Goal: Task Accomplishment & Management: Use online tool/utility

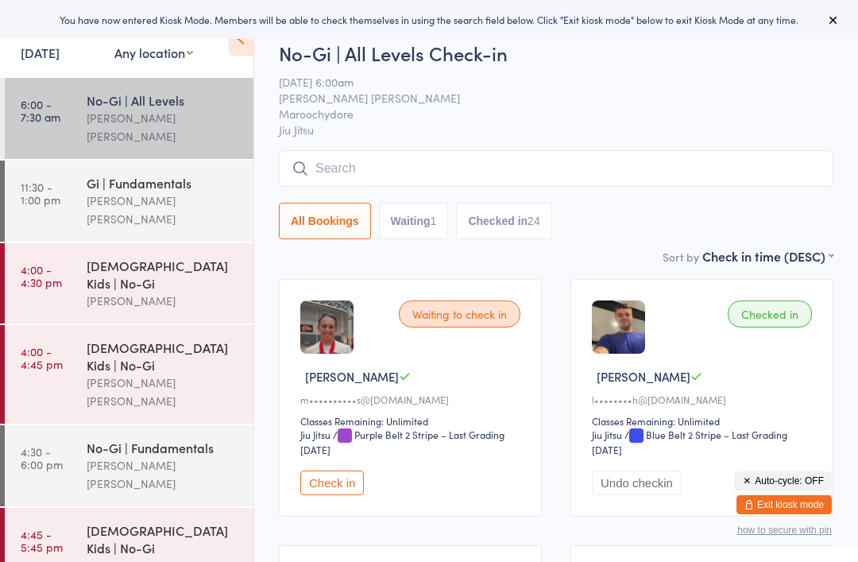
click at [354, 168] on input "search" at bounding box center [556, 168] width 555 height 37
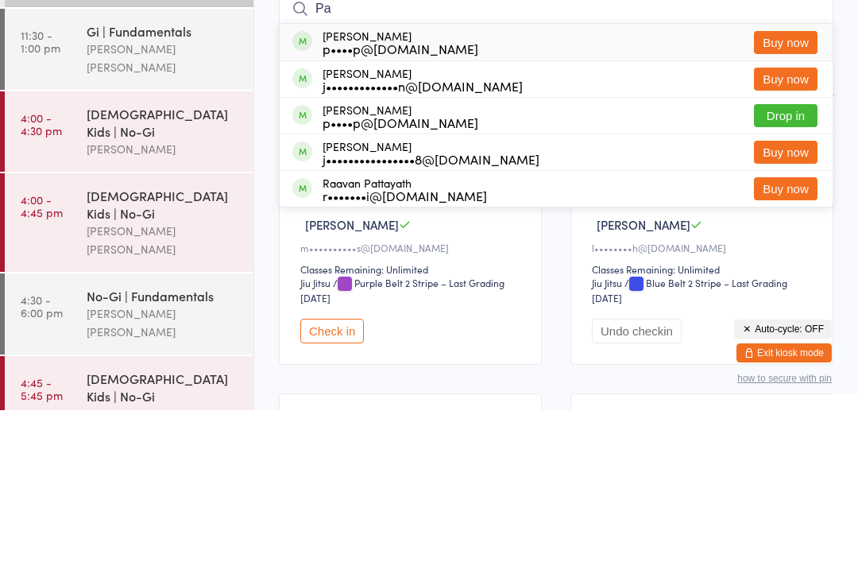
type input "P"
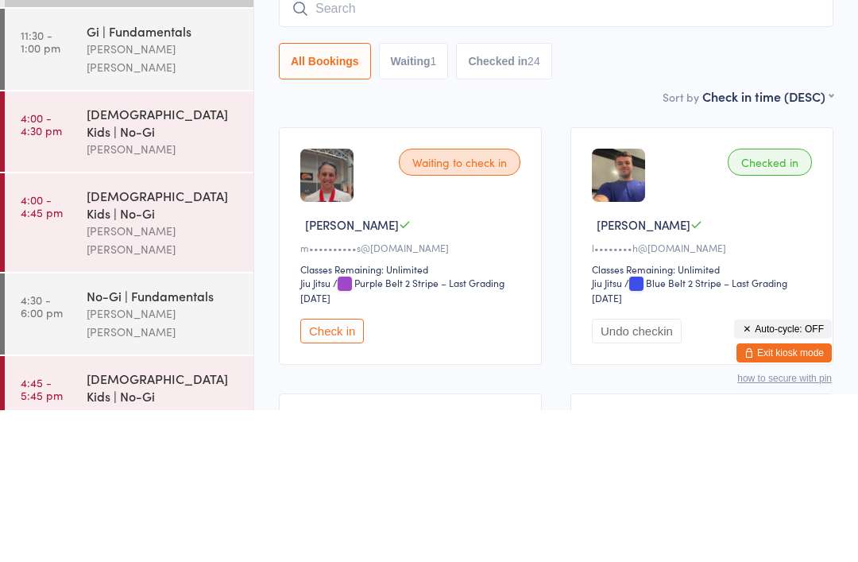
scroll to position [152, 0]
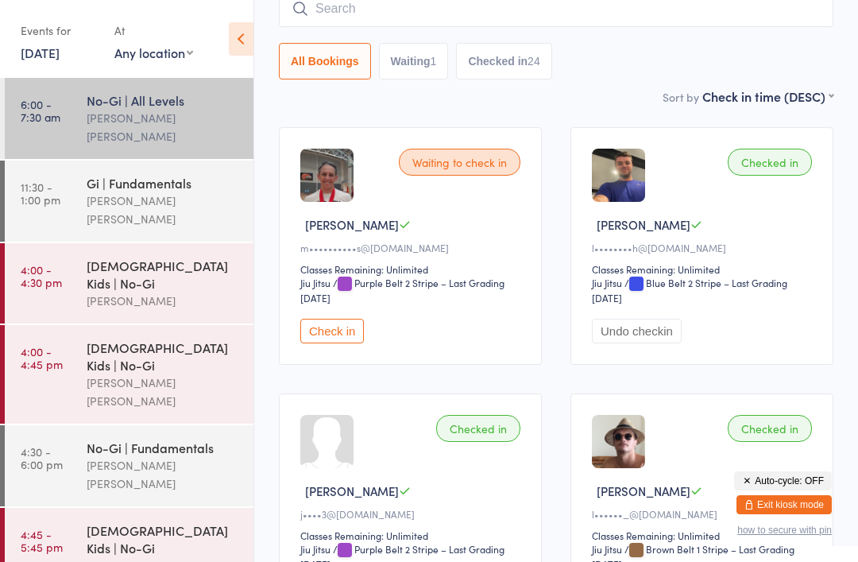
click at [139, 521] on div "10-15 yo Kids | No-Gi" at bounding box center [163, 538] width 153 height 35
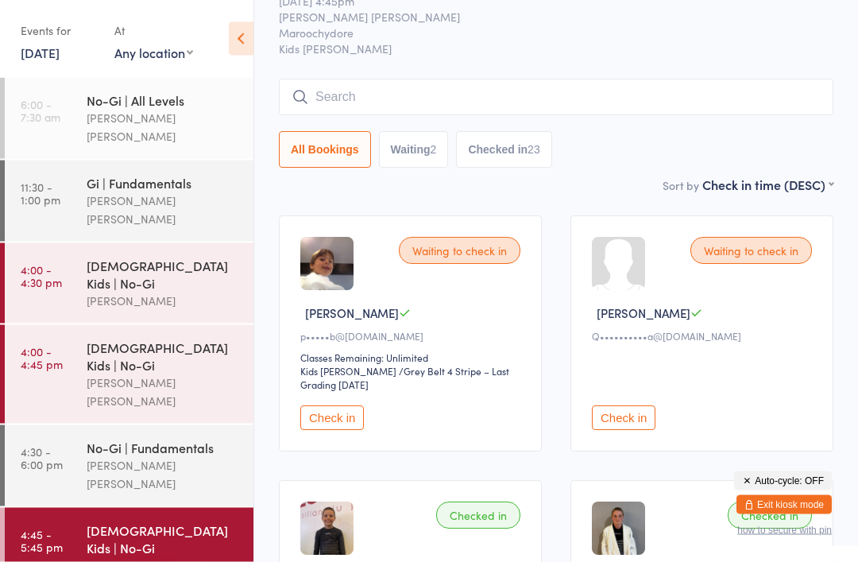
scroll to position [63, 0]
click at [82, 243] on link "4:00 - 4:30 pm 3-5yo Kids | No-Gi Sean Hancock" at bounding box center [129, 283] width 249 height 80
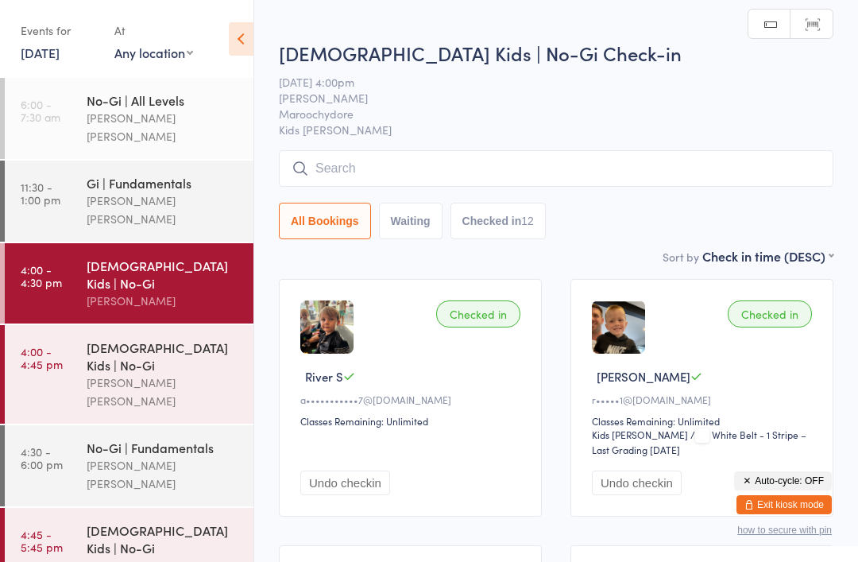
click at [63, 508] on link "4:45 - 5:45 pm 10-15 yo Kids | No-Gi Lucas Costa Santana" at bounding box center [129, 557] width 249 height 99
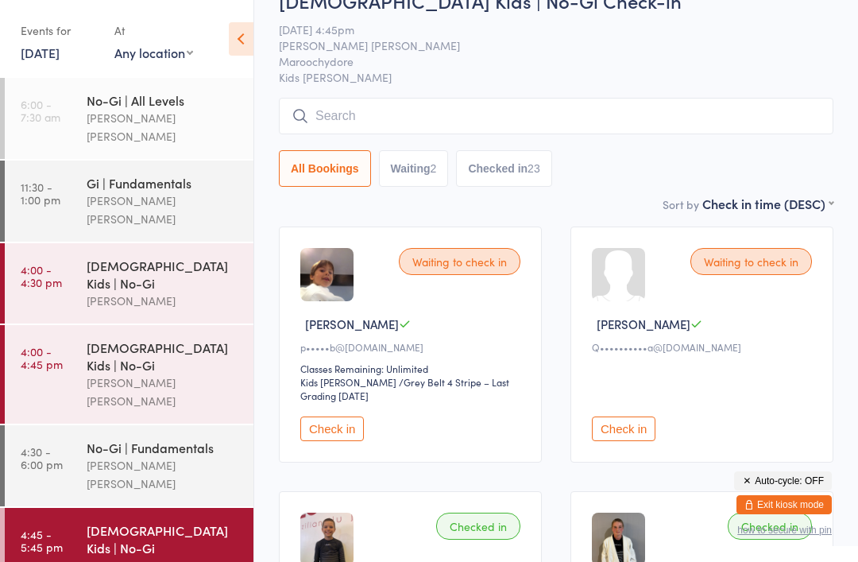
scroll to position [58, 0]
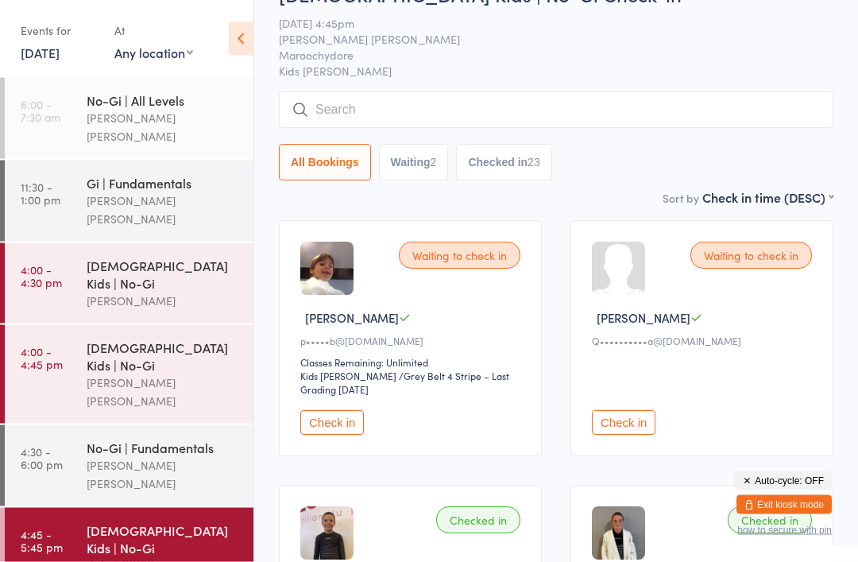
click at [68, 425] on link "4:30 - 6:00 pm No-Gi | Fundamentals Lucas Costa Santana" at bounding box center [129, 465] width 249 height 81
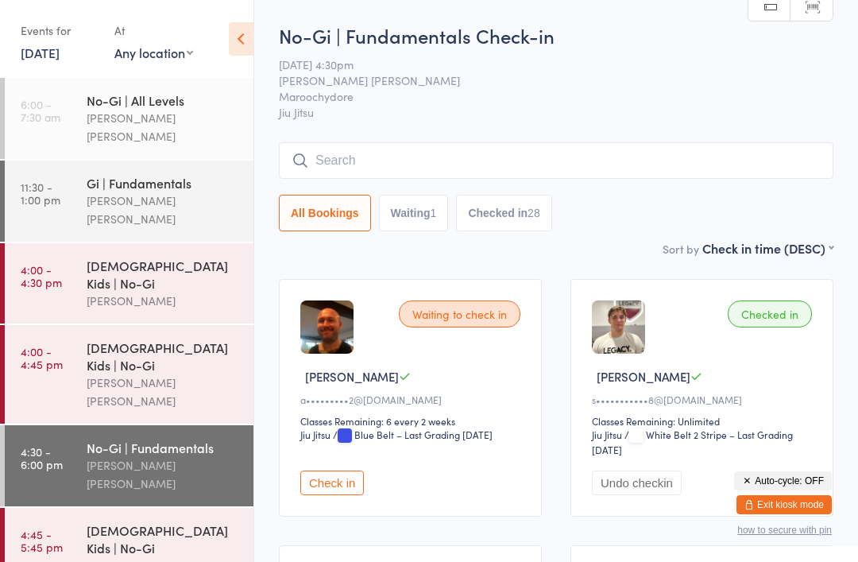
click at [405, 157] on input "search" at bounding box center [556, 160] width 555 height 37
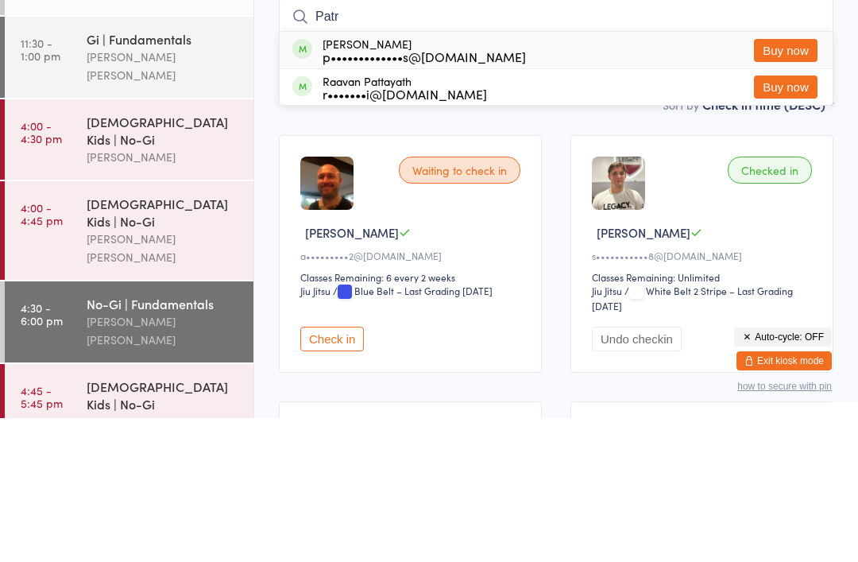
type input "Patr"
click at [352, 194] on div "p•••••••••••••s@ambulance.qld.gov.au" at bounding box center [424, 200] width 203 height 13
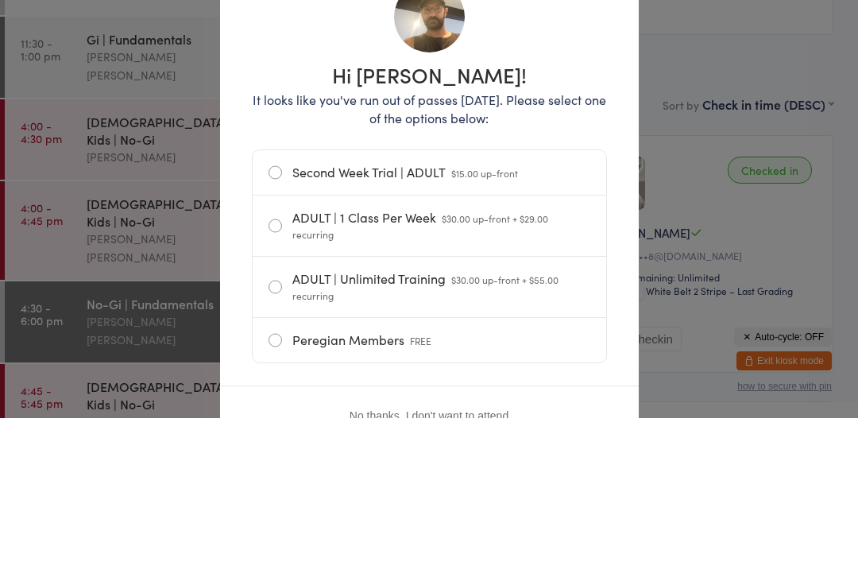
scroll to position [144, 0]
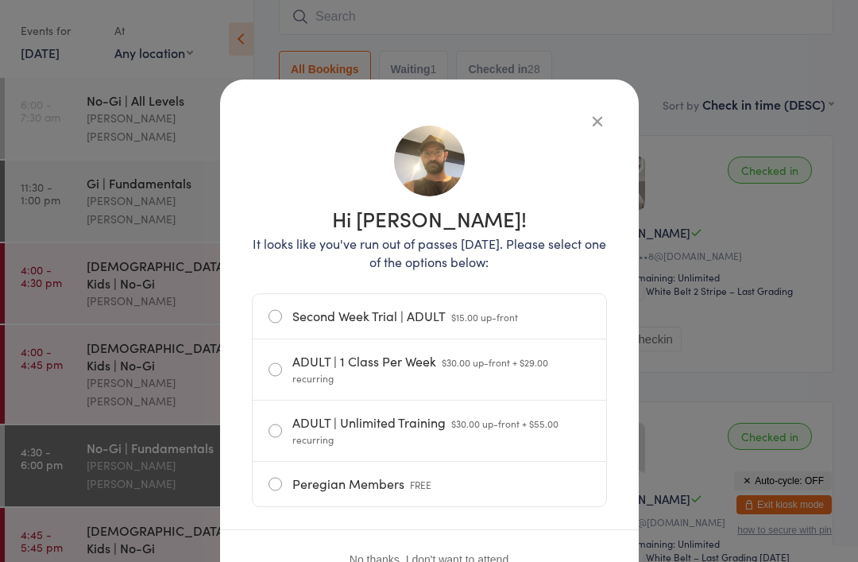
click at [282, 477] on label "Peregian Members FREE" at bounding box center [430, 484] width 322 height 45
click at [0, 0] on input "Peregian Members FREE" at bounding box center [0, 0] width 0 height 0
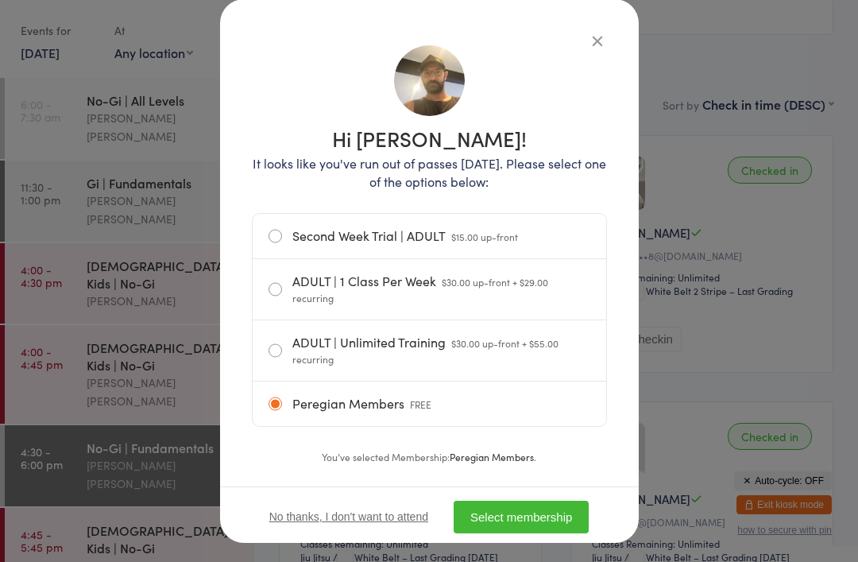
scroll to position [85, 0]
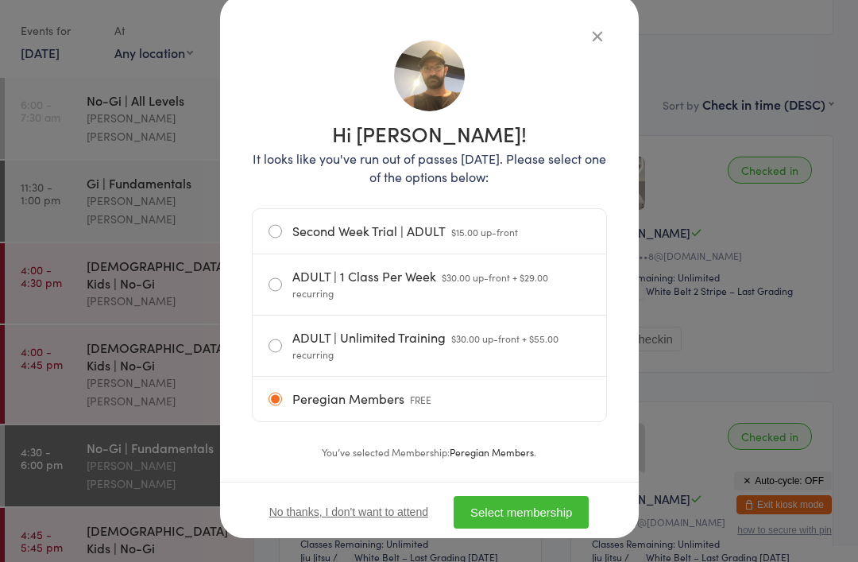
click at [509, 509] on button "Select membership" at bounding box center [521, 512] width 135 height 33
click at [541, 501] on button "Select membership" at bounding box center [521, 512] width 135 height 33
click at [588, 37] on button "button" at bounding box center [597, 35] width 19 height 19
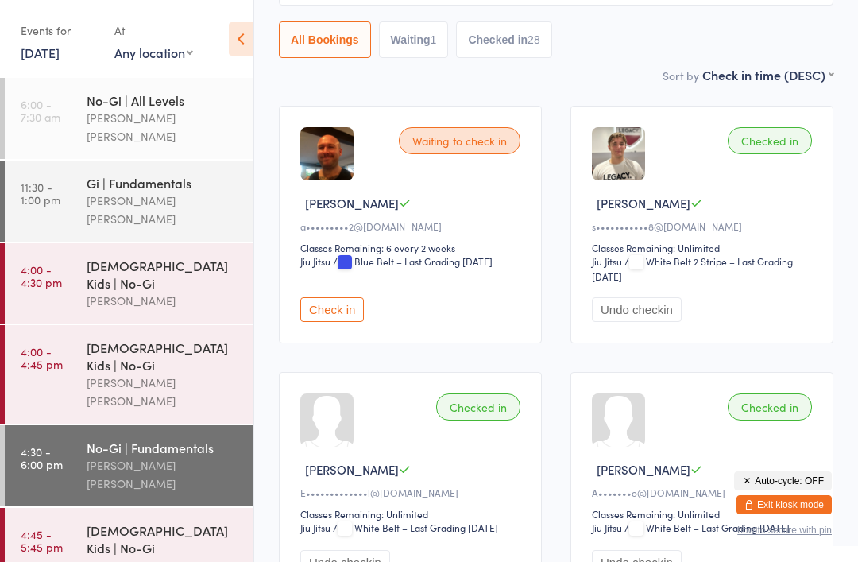
scroll to position [176, 0]
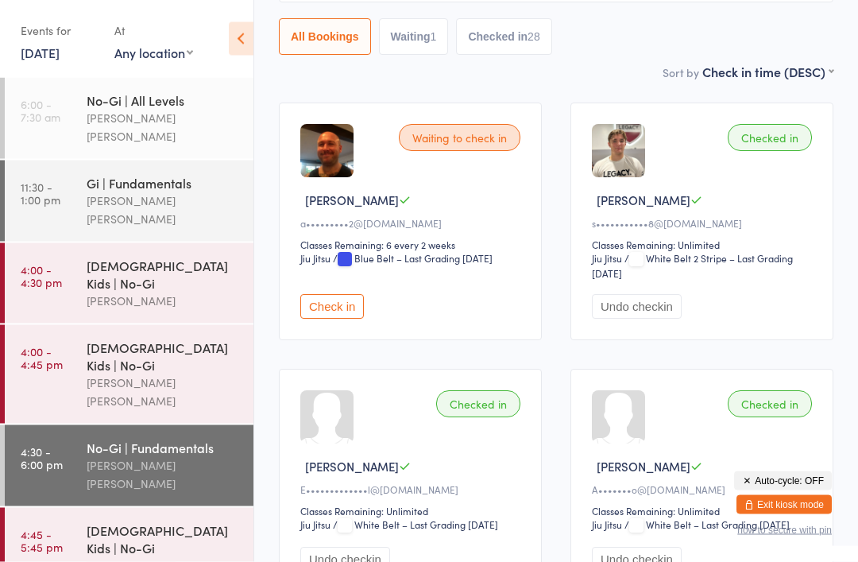
click at [194, 456] on div "[PERSON_NAME] [PERSON_NAME]" at bounding box center [163, 474] width 153 height 37
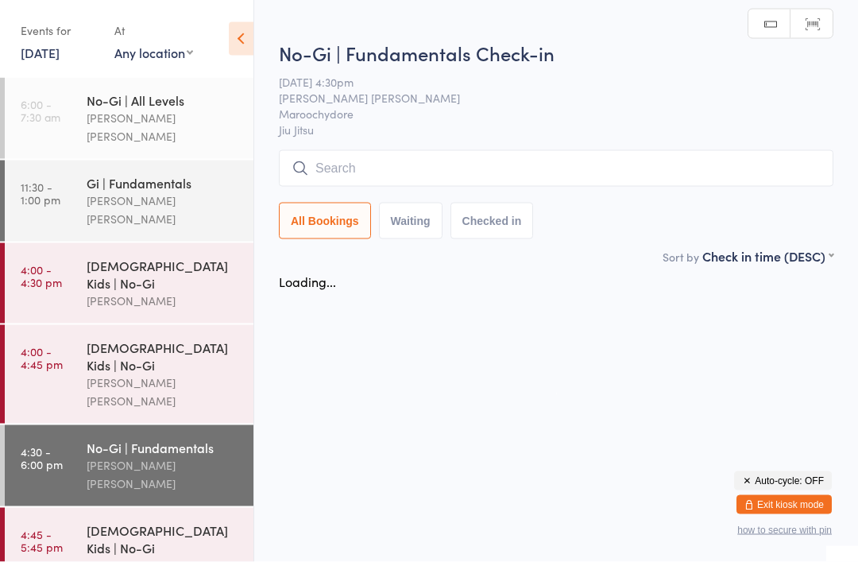
scroll to position [0, 0]
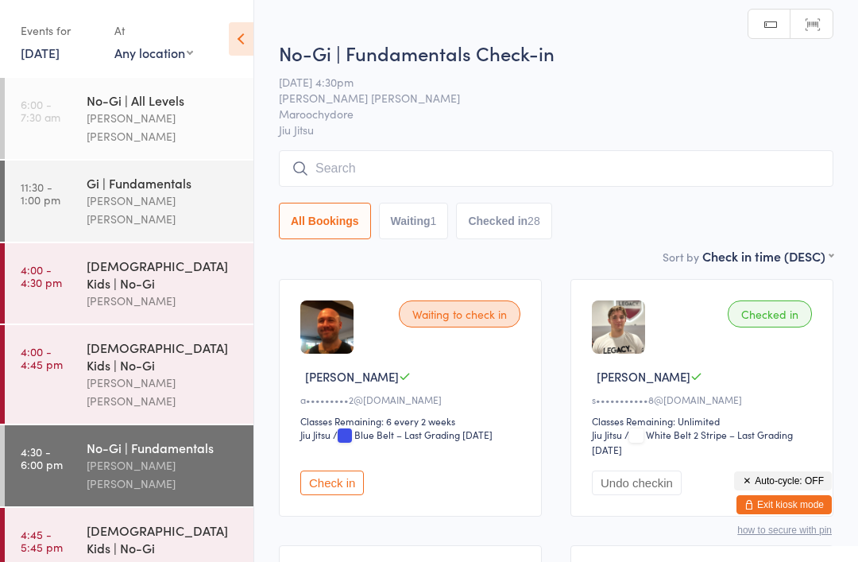
click at [391, 176] on input "search" at bounding box center [556, 168] width 555 height 37
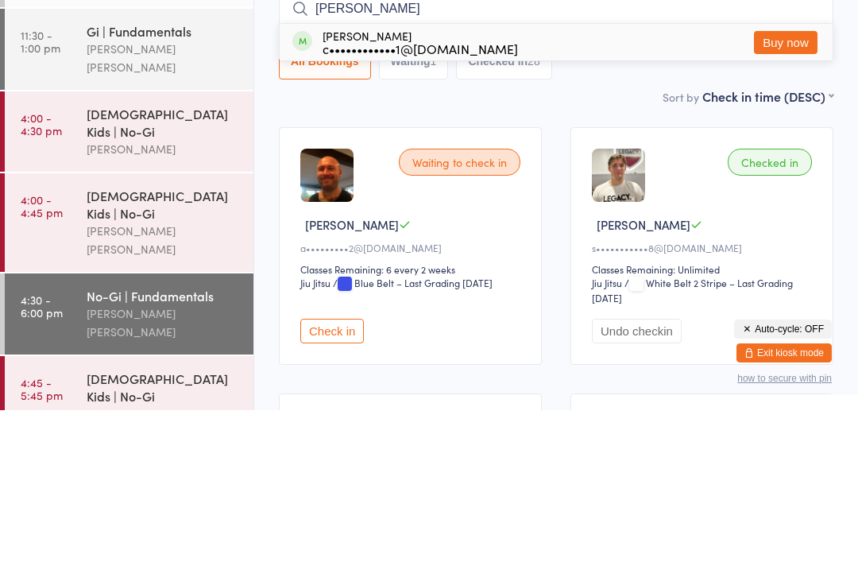
type input "Ayde"
click at [418, 194] on div "c••••••••••••1@gmail.com" at bounding box center [421, 200] width 196 height 13
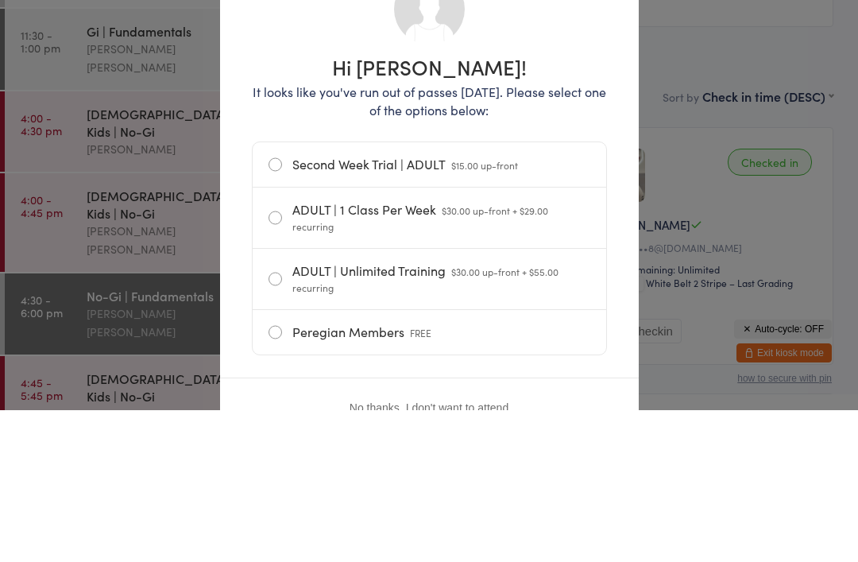
scroll to position [152, 0]
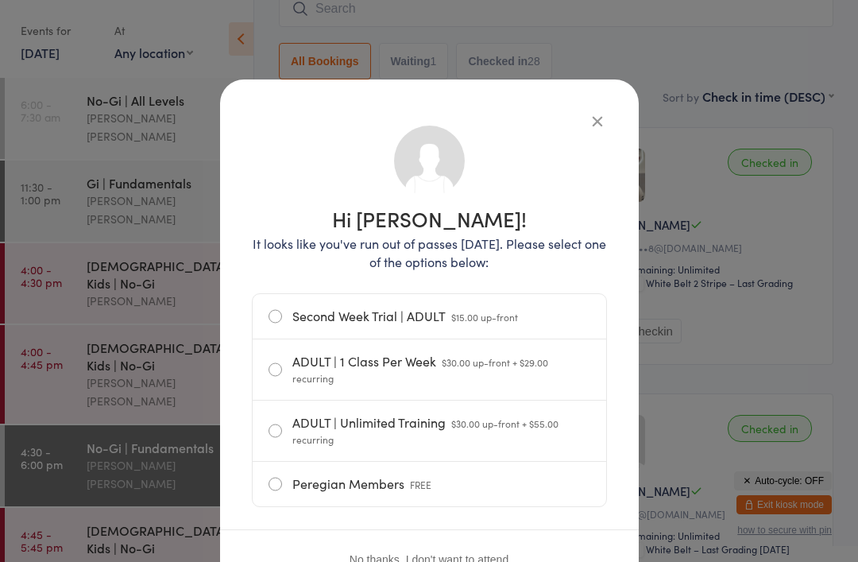
click at [592, 127] on icon "button" at bounding box center [597, 120] width 17 height 17
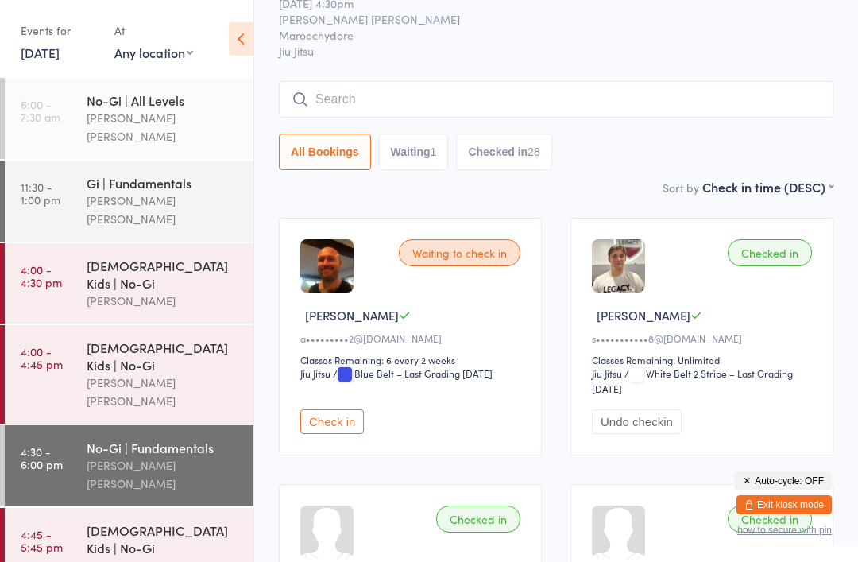
scroll to position [19, 0]
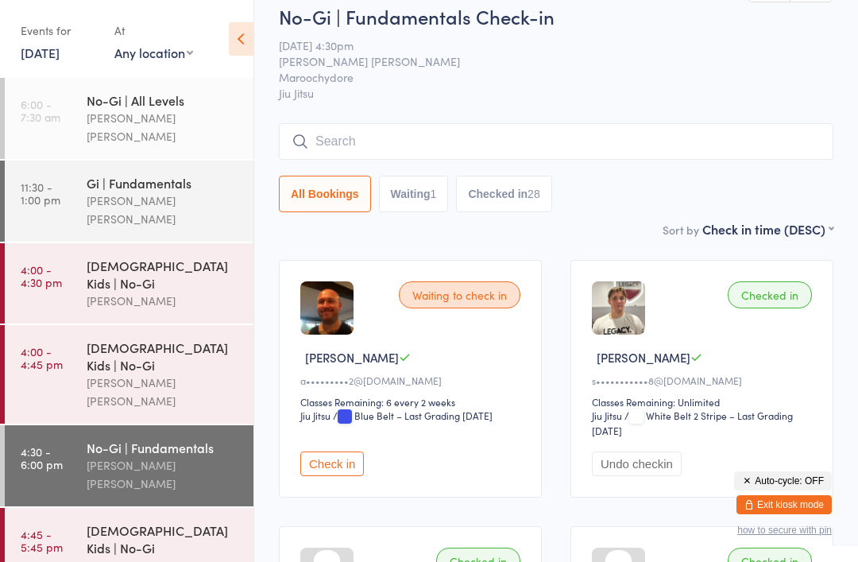
click at [394, 137] on input "search" at bounding box center [556, 141] width 555 height 37
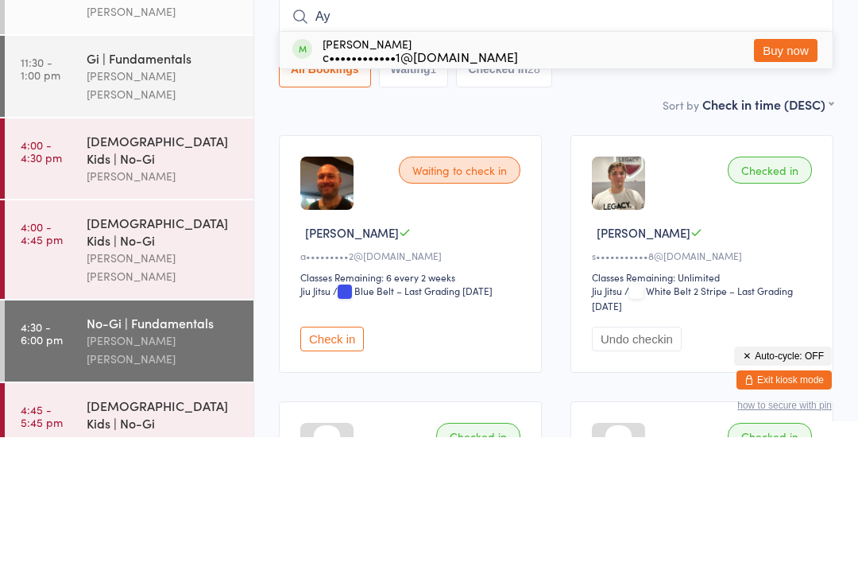
type input "A"
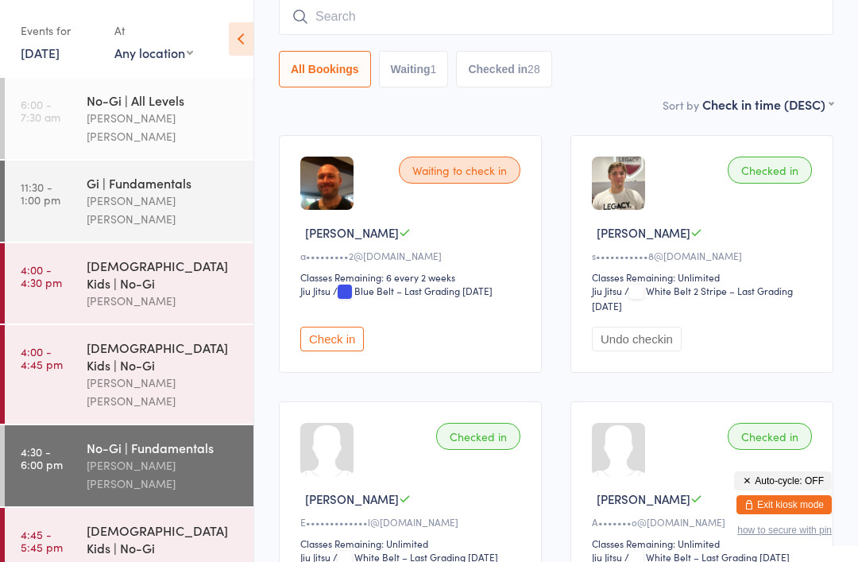
click at [195, 339] on div "6-9 yo Kids | No-Gi" at bounding box center [163, 356] width 153 height 35
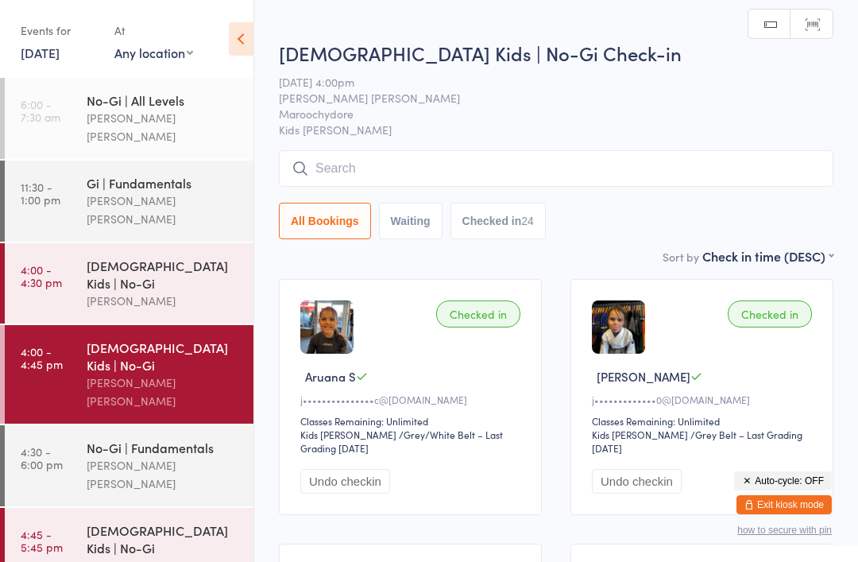
click at [189, 456] on div "[PERSON_NAME] [PERSON_NAME]" at bounding box center [163, 474] width 153 height 37
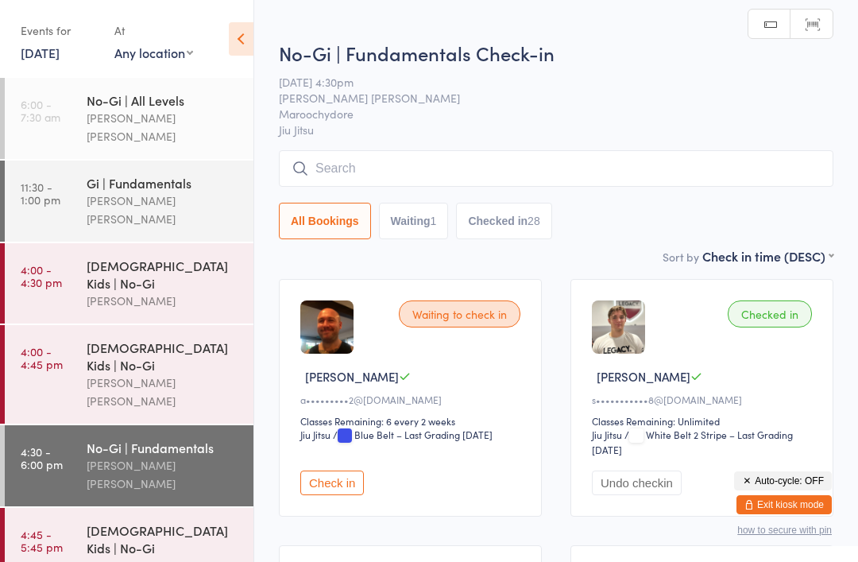
click at [401, 172] on input "search" at bounding box center [556, 168] width 555 height 37
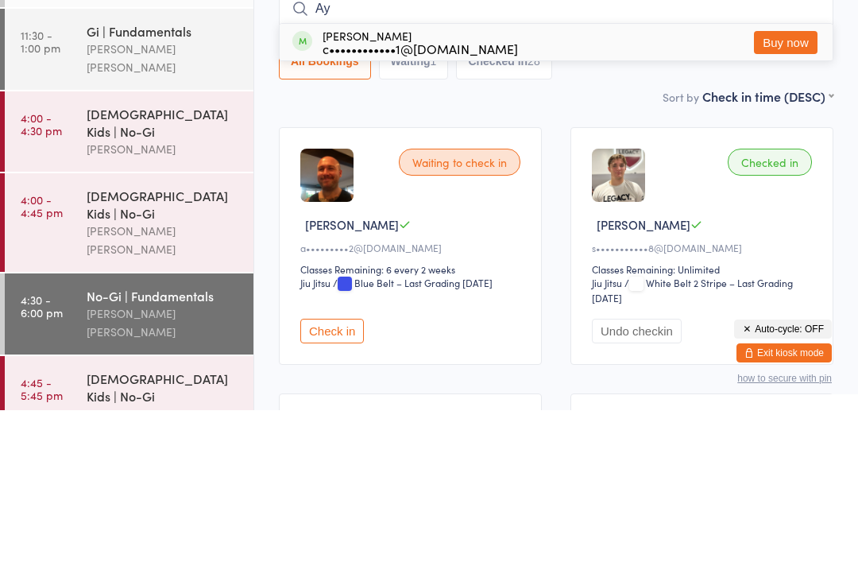
type input "A"
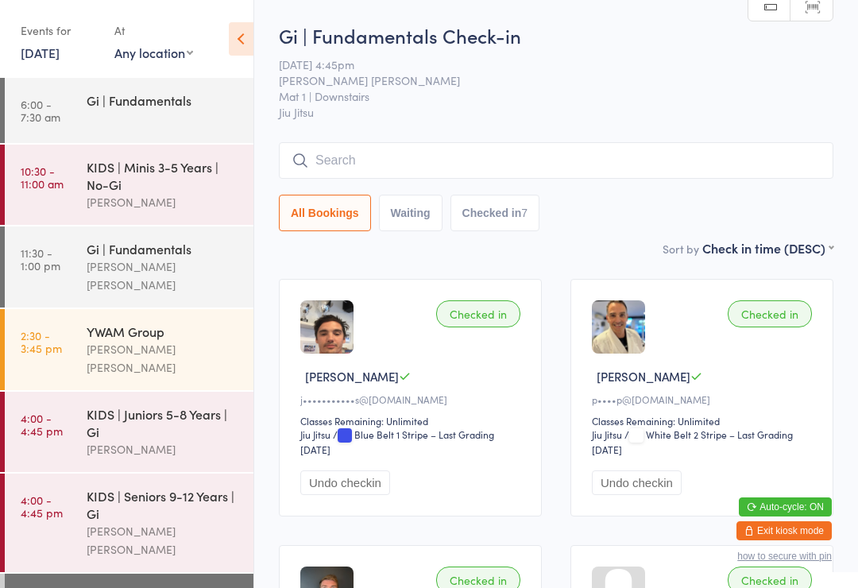
scroll to position [40, 0]
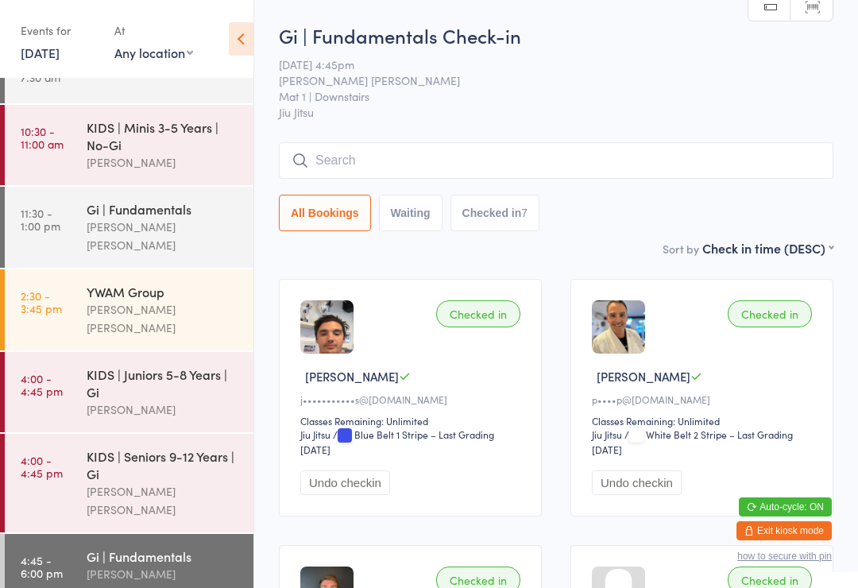
click at [24, 556] on link "4:45 - 6:00 pm Gi | Fundamentals [PERSON_NAME] [PERSON_NAME]" at bounding box center [129, 574] width 249 height 81
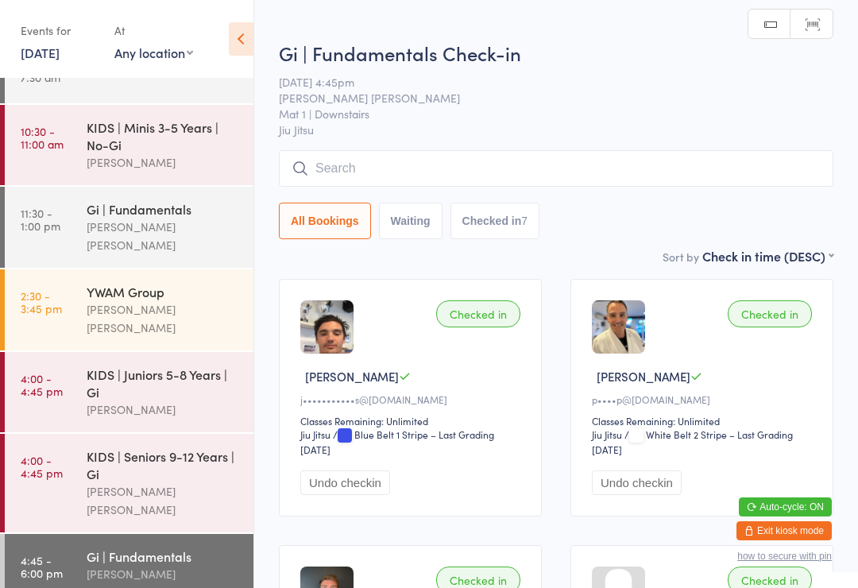
click at [102, 548] on div "Gi | Fundamentals" at bounding box center [163, 556] width 153 height 17
click at [389, 184] on input "search" at bounding box center [556, 168] width 555 height 37
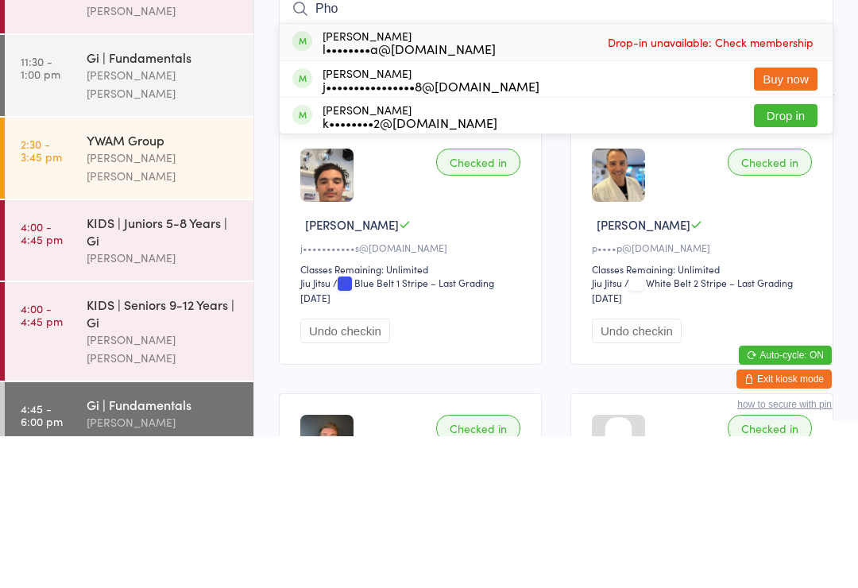
type input "Pho"
click at [796, 256] on button "Drop in" at bounding box center [786, 267] width 64 height 23
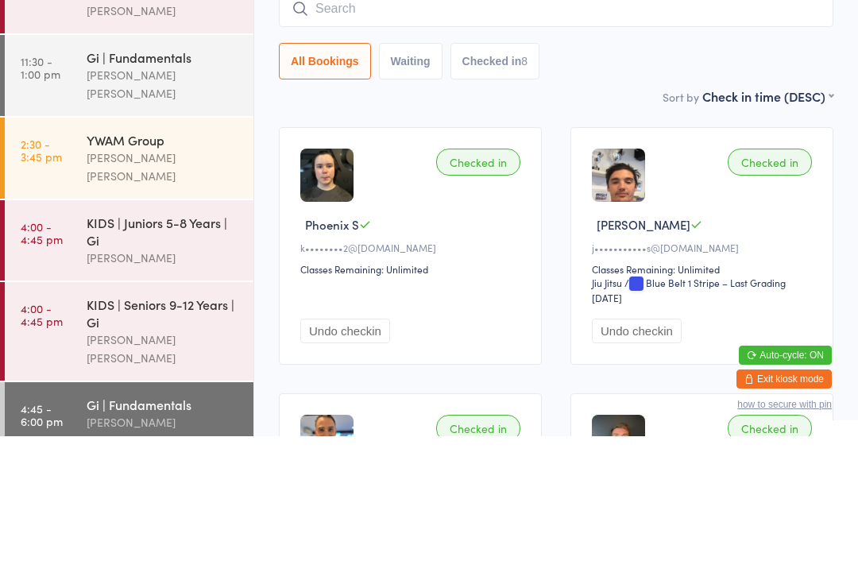
scroll to position [152, 0]
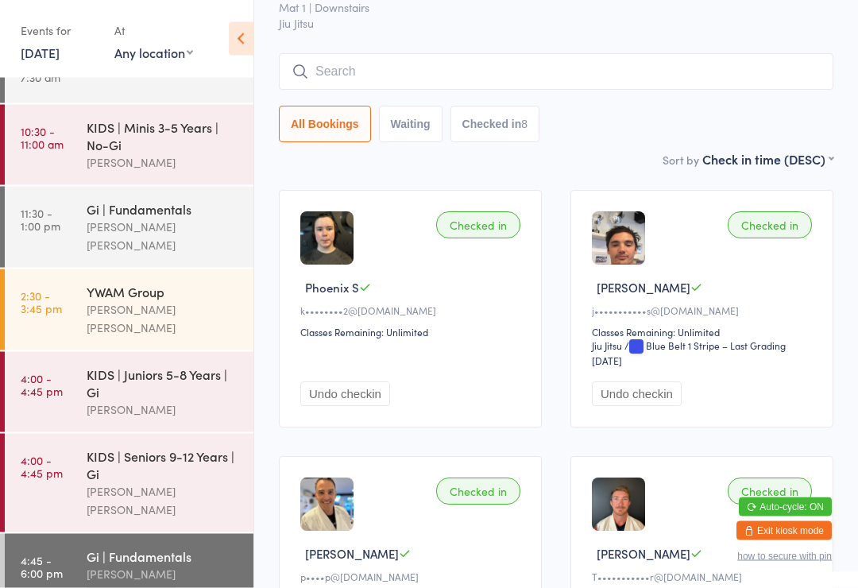
click at [551, 62] on input "search" at bounding box center [556, 72] width 555 height 37
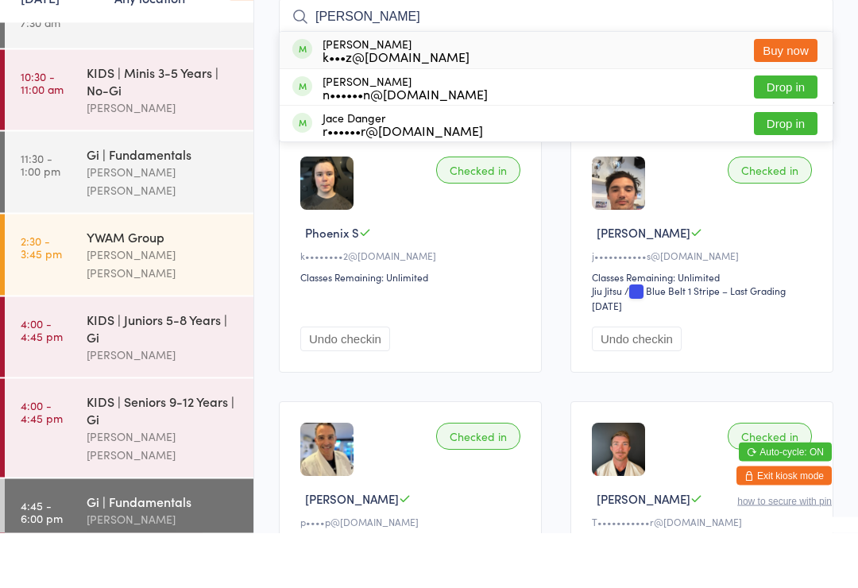
type input "[PERSON_NAME]"
click at [786, 95] on button "Buy now" at bounding box center [786, 106] width 64 height 23
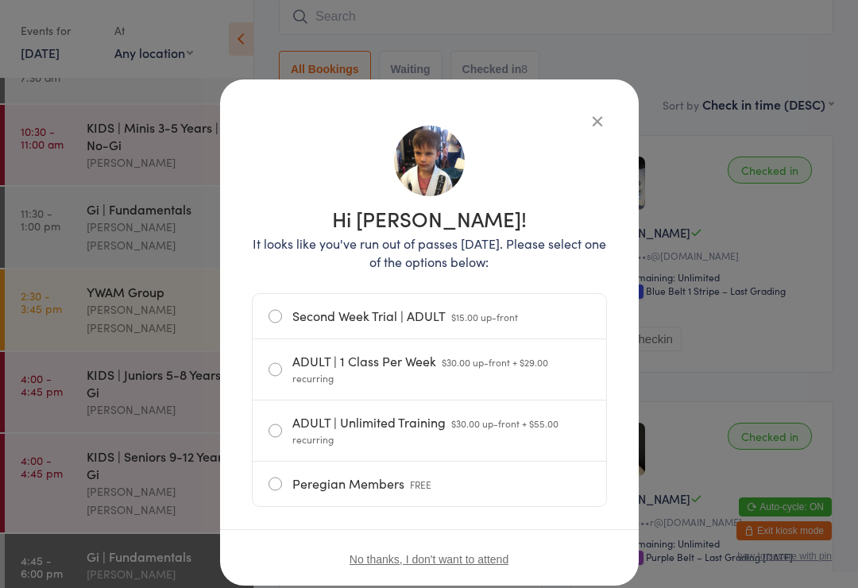
click at [636, 120] on div "Hi [PERSON_NAME]! It looks like you've run out of passes [DATE]. Please select …" at bounding box center [429, 332] width 419 height 506
click at [604, 125] on button "button" at bounding box center [597, 120] width 19 height 19
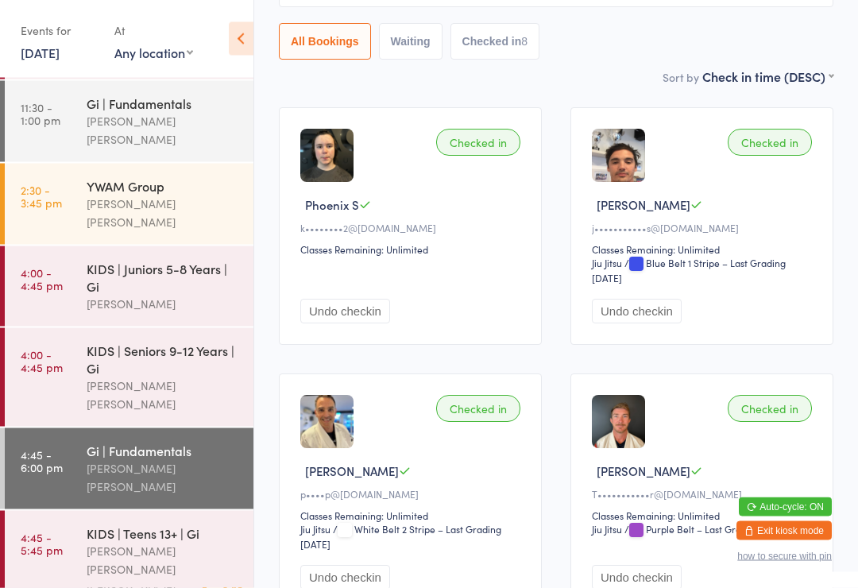
scroll to position [121, 0]
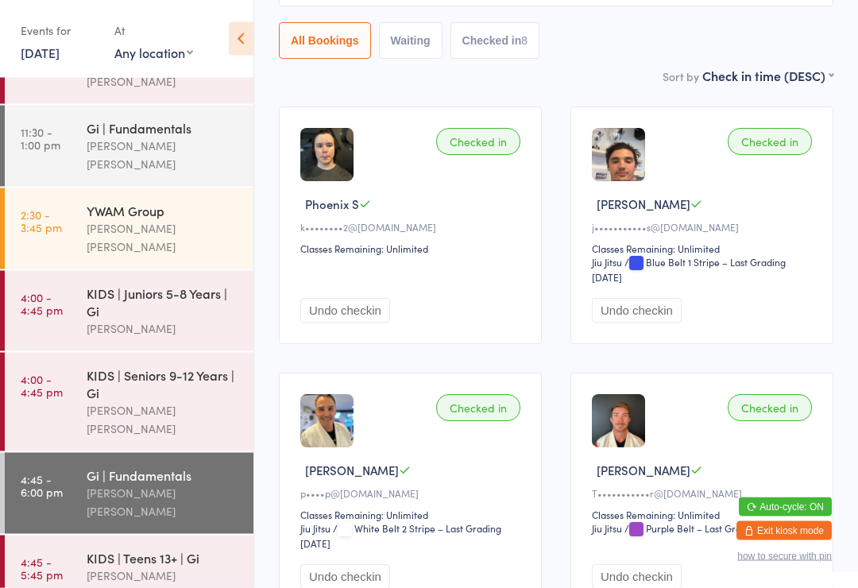
click at [185, 567] on div "[PERSON_NAME] [PERSON_NAME]" at bounding box center [163, 585] width 153 height 37
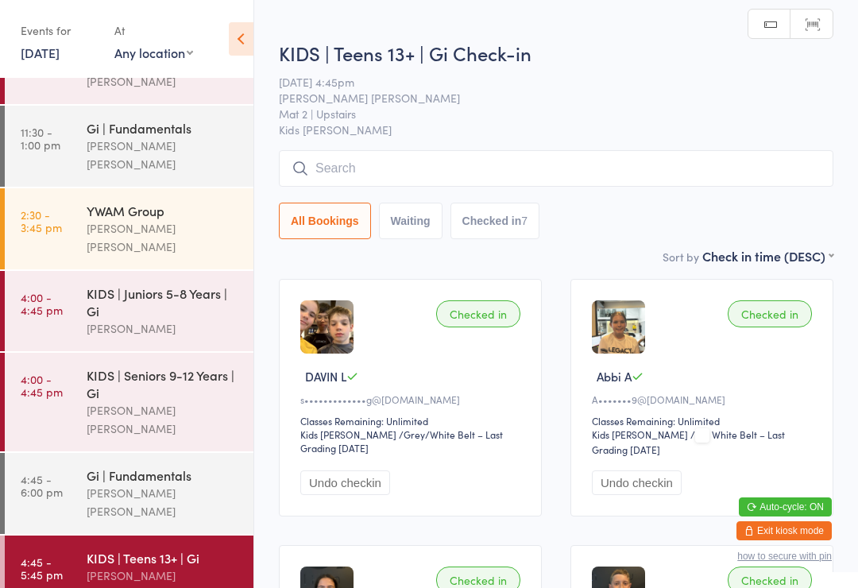
click at [610, 153] on input "search" at bounding box center [556, 168] width 555 height 37
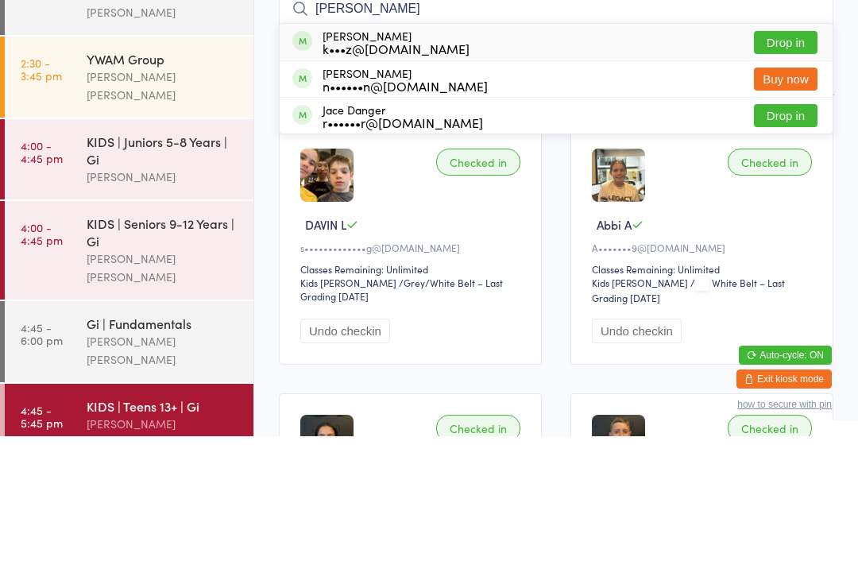
type input "[PERSON_NAME]"
click at [784, 183] on button "Drop in" at bounding box center [786, 194] width 64 height 23
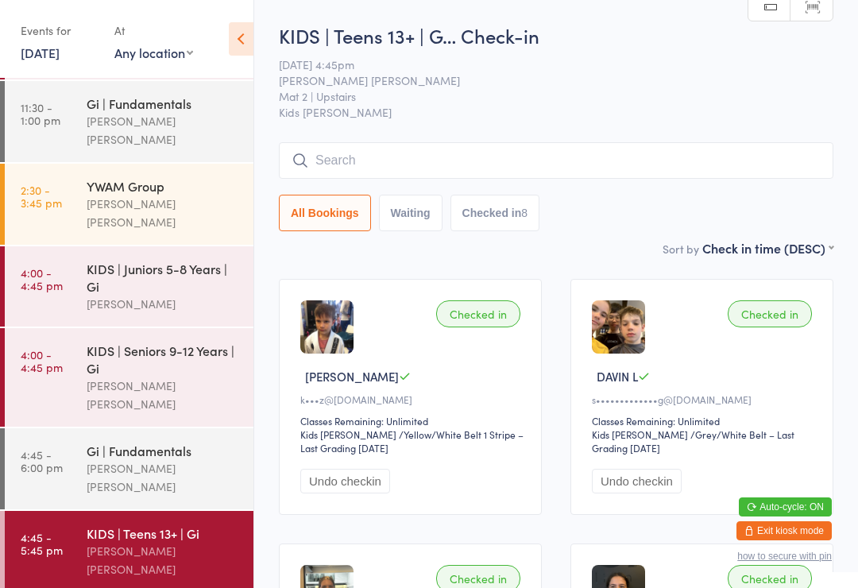
scroll to position [145, 0]
click at [53, 531] on time "4:45 - 5:45 pm" at bounding box center [42, 543] width 42 height 25
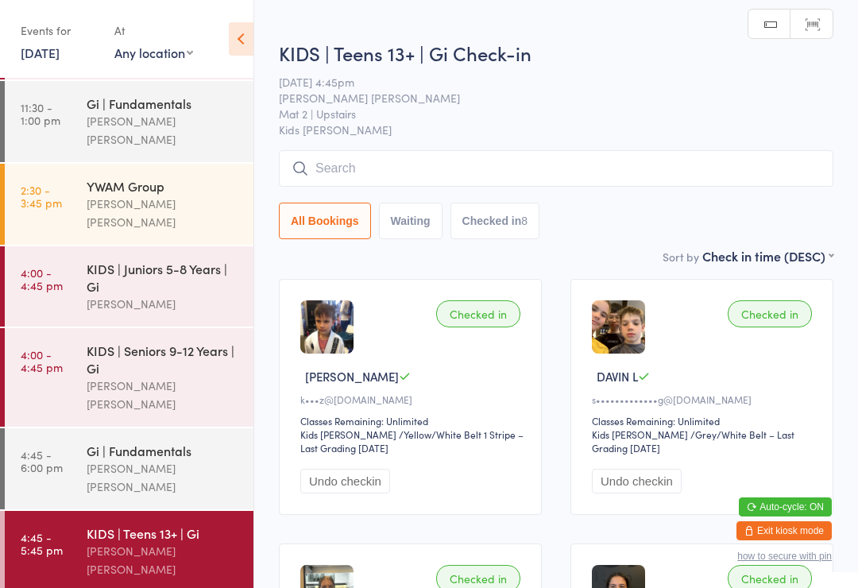
click at [347, 167] on input "search" at bounding box center [556, 168] width 555 height 37
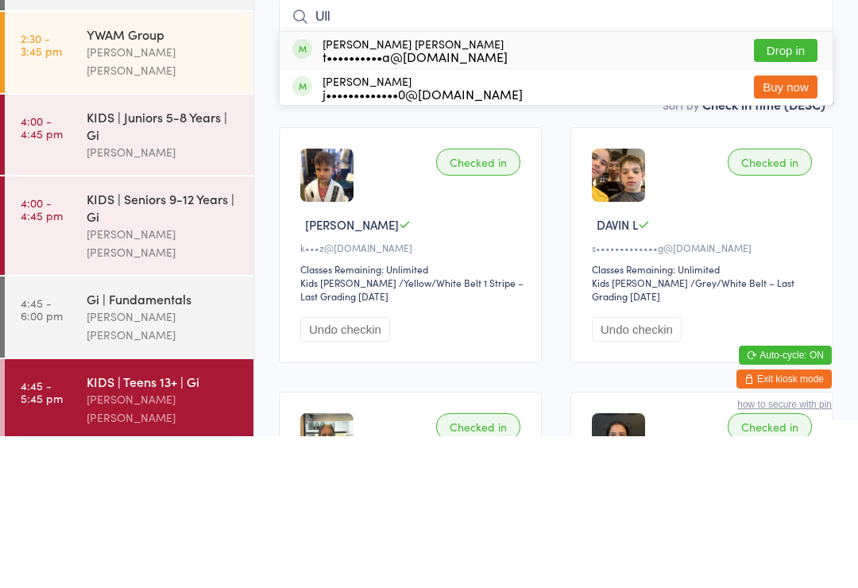
type input "Ull"
click at [768, 191] on button "Drop in" at bounding box center [786, 202] width 64 height 23
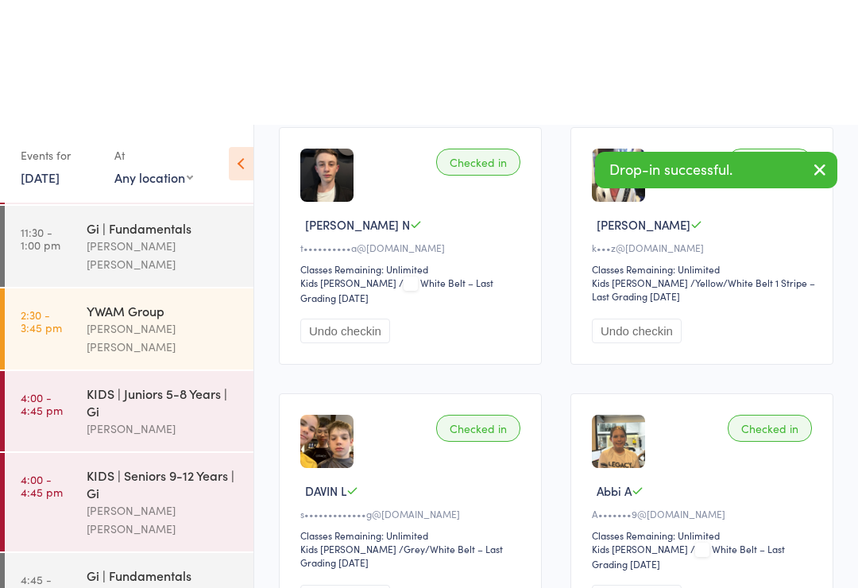
scroll to position [121, 0]
